Goal: Find specific page/section: Find specific page/section

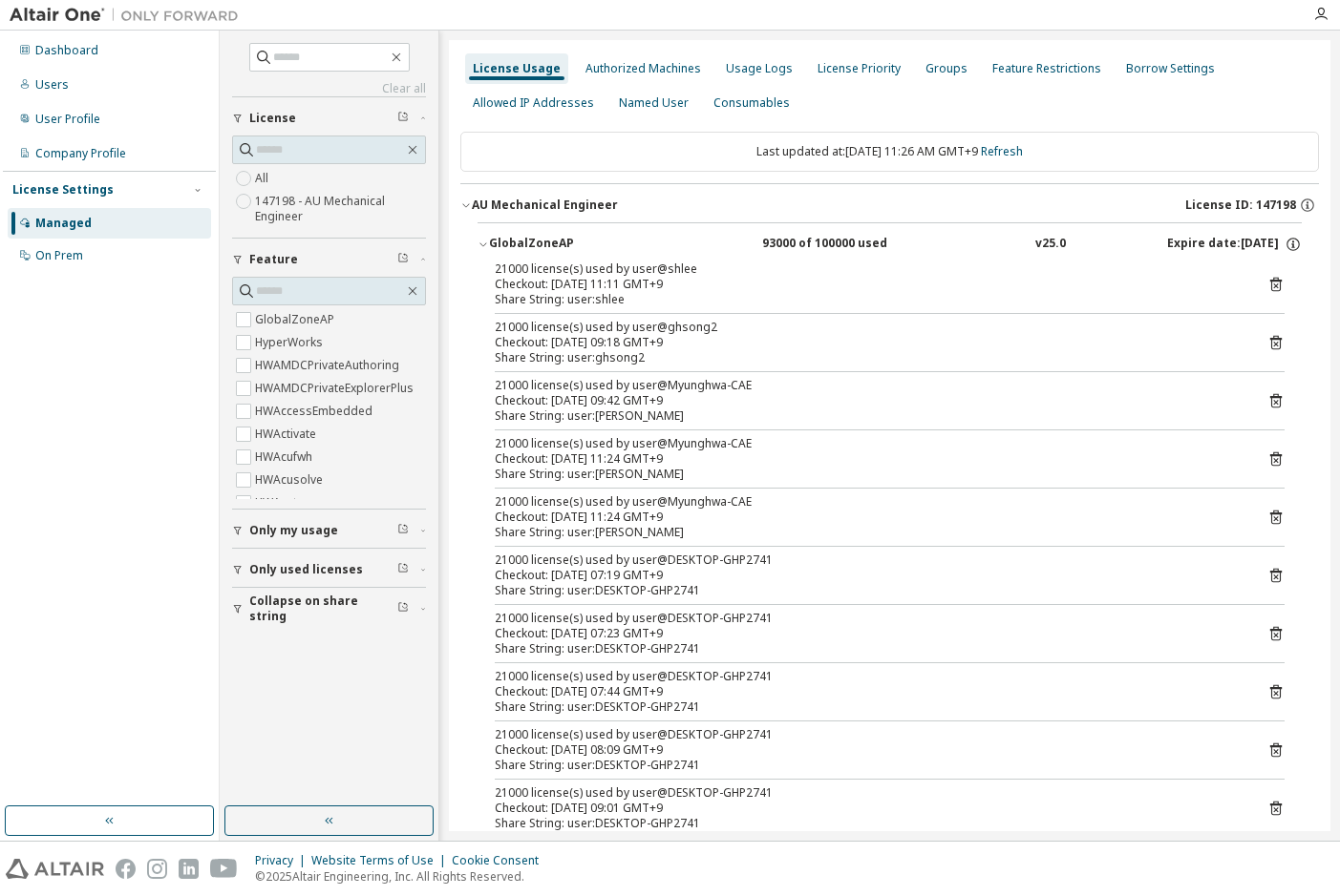
scroll to position [286, 0]
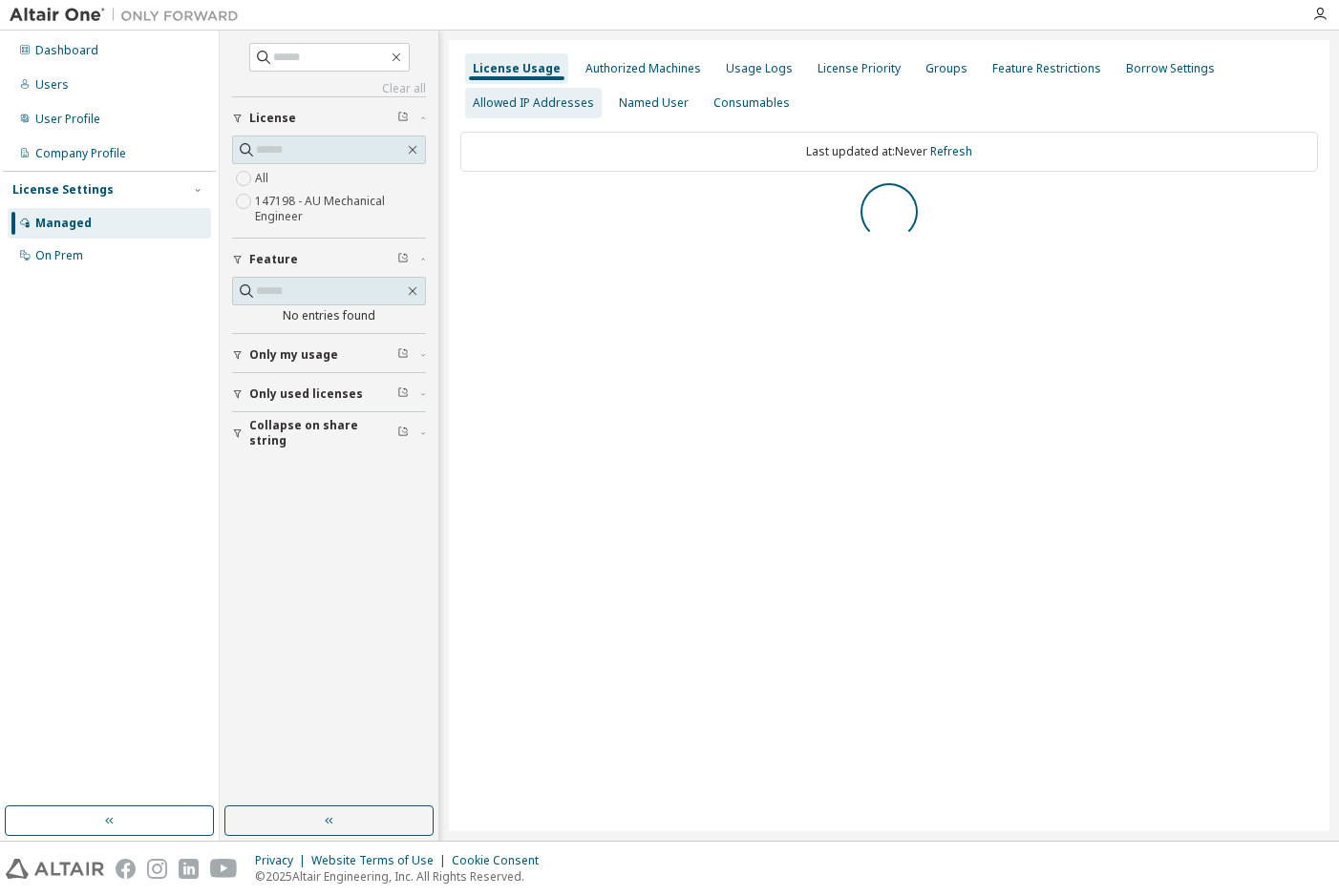
click at [556, 103] on div "Allowed IP Addresses" at bounding box center [533, 103] width 122 height 15
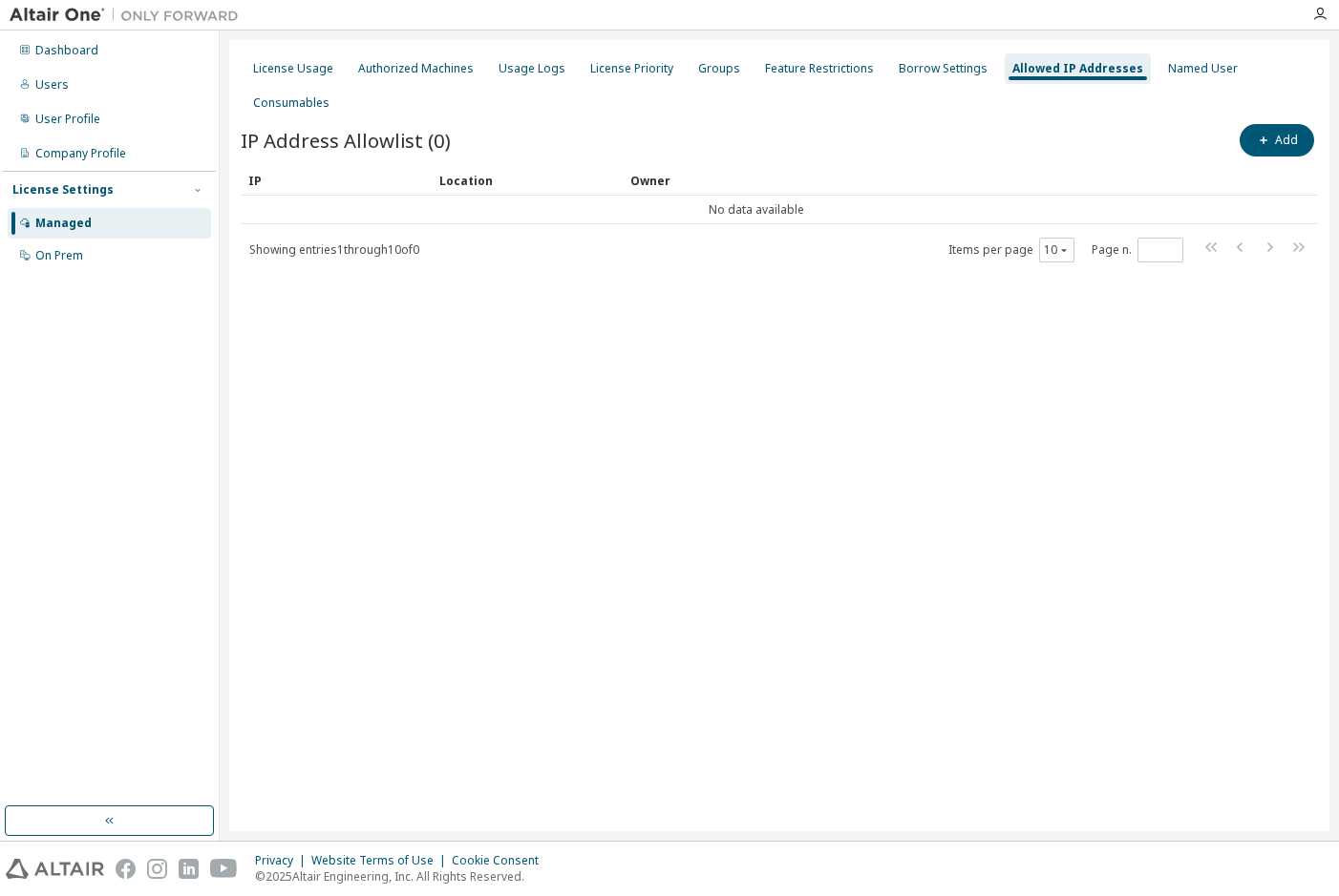
click at [291, 50] on div "License Usage Authorized Machines Usage Logs License Priority Groups Feature Re…" at bounding box center [779, 436] width 1100 height 791
click at [309, 70] on div "License Usage" at bounding box center [293, 68] width 80 height 15
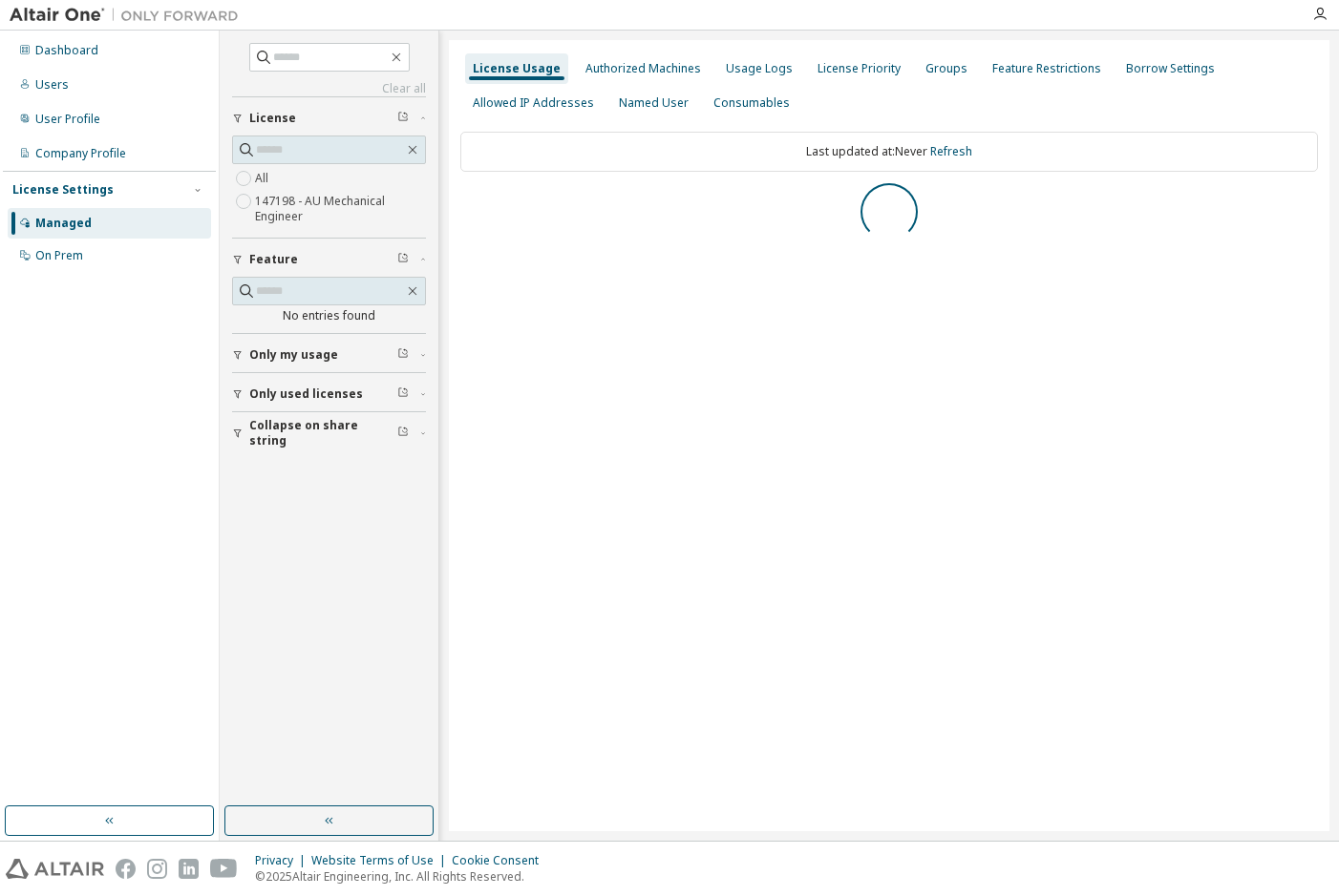
drag, startPoint x: 309, startPoint y: 70, endPoint x: 544, endPoint y: 192, distance: 264.8
click at [544, 192] on div at bounding box center [889, 212] width 858 height 57
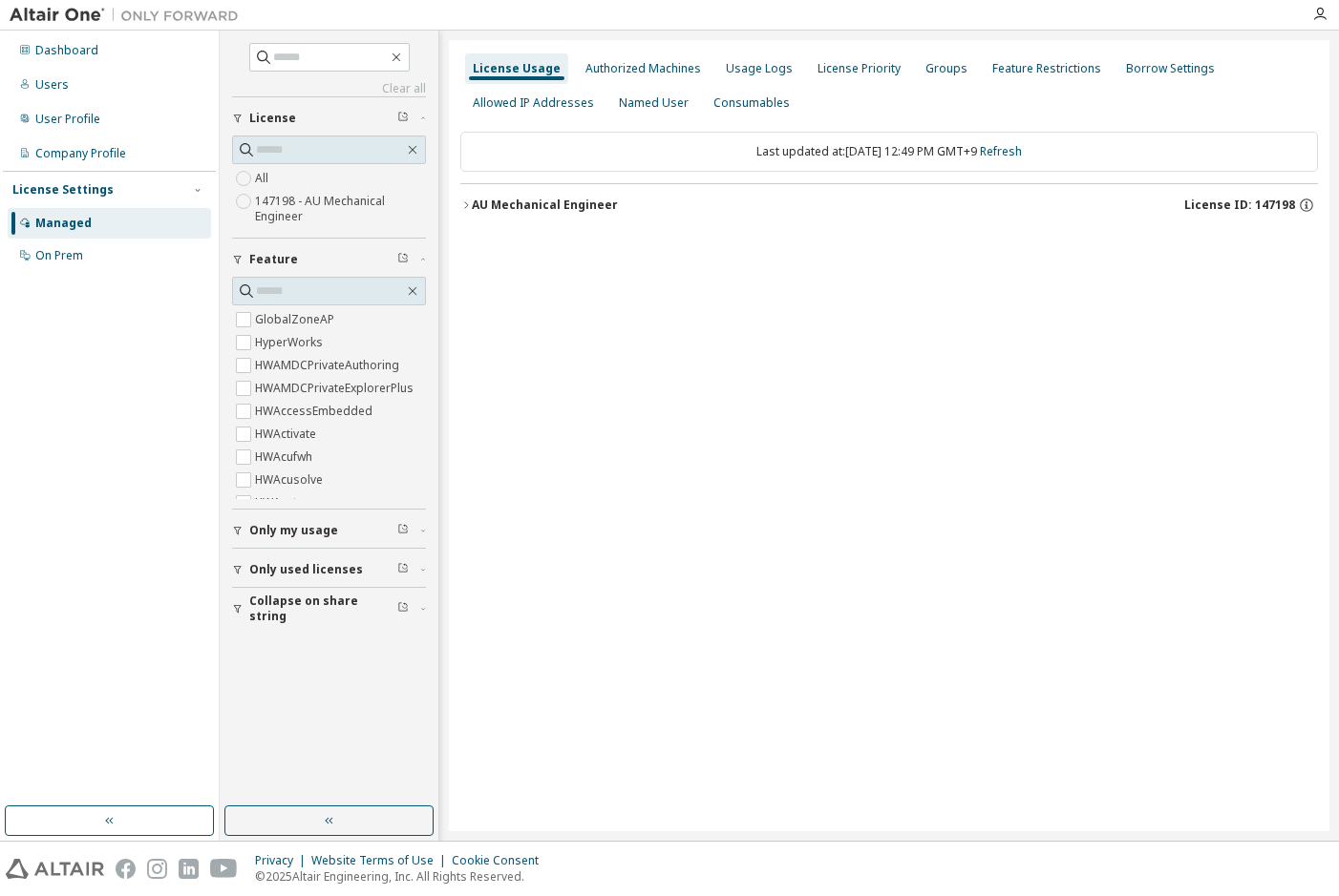
click at [477, 193] on button "AU Mechanical Engineer License ID: 147198" at bounding box center [889, 204] width 858 height 42
